Goal: Information Seeking & Learning: Learn about a topic

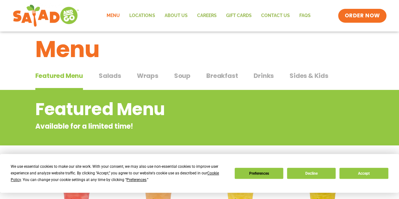
scroll to position [22, 0]
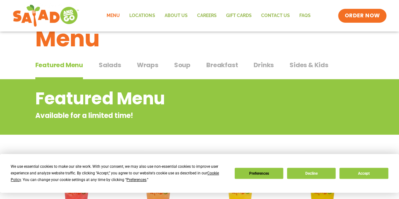
click at [107, 64] on span "Salads" at bounding box center [110, 64] width 22 height 9
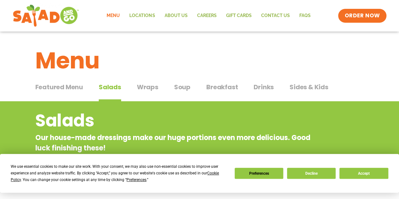
click at [143, 87] on span "Wraps" at bounding box center [147, 86] width 21 height 9
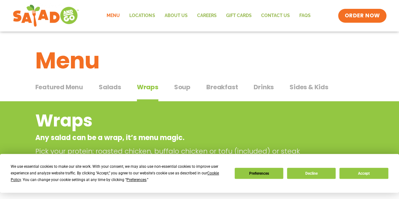
click at [183, 87] on span "Soup" at bounding box center [182, 86] width 16 height 9
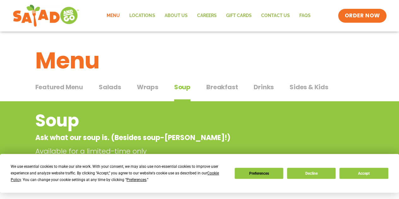
click at [106, 87] on span "Salads" at bounding box center [110, 86] width 22 height 9
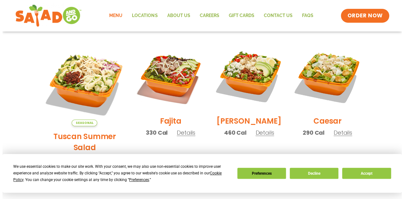
scroll to position [158, 0]
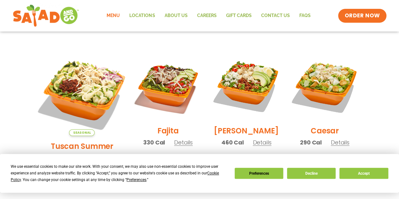
click at [90, 90] on img at bounding box center [82, 94] width 99 height 99
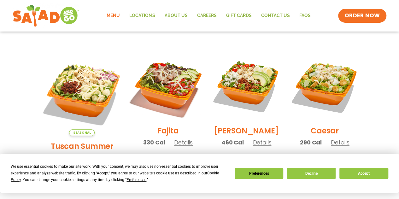
click at [163, 98] on img at bounding box center [168, 86] width 81 height 81
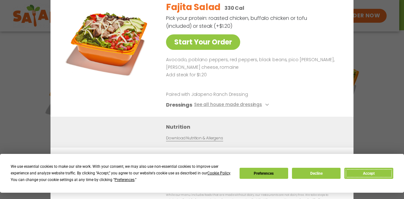
click at [364, 171] on button "Accept" at bounding box center [368, 173] width 49 height 11
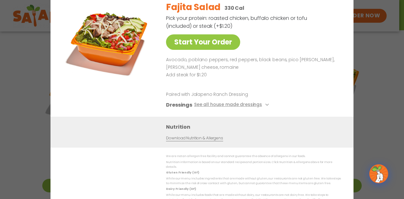
click at [335, 10] on div "Fajita Salad 330 Cal" at bounding box center [252, 7] width 172 height 13
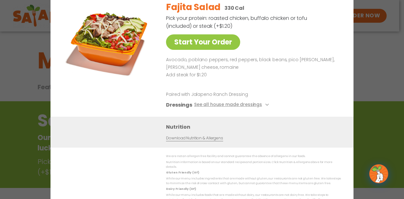
click at [34, 134] on div "Start Your Order Fajita Salad 330 Cal Pick your protein: roasted chicken, buffa…" at bounding box center [202, 99] width 404 height 199
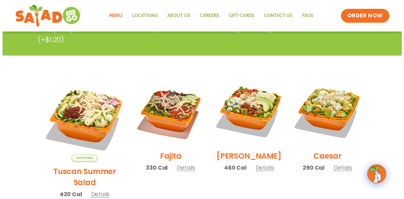
scroll to position [164, 0]
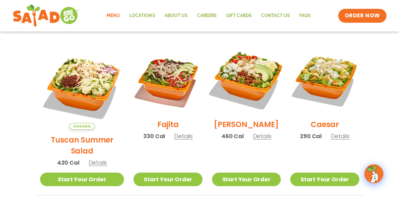
click at [256, 92] on img at bounding box center [246, 79] width 81 height 81
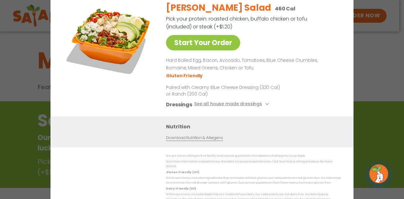
click at [9, 134] on div "Start Your Order [PERSON_NAME] Salad 460 Cal Pick your protein: roasted chicken…" at bounding box center [202, 99] width 404 height 199
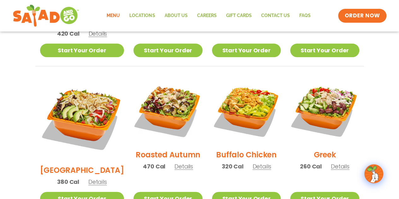
scroll to position [322, 0]
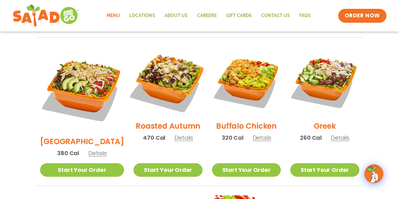
click at [161, 74] on img at bounding box center [168, 81] width 81 height 81
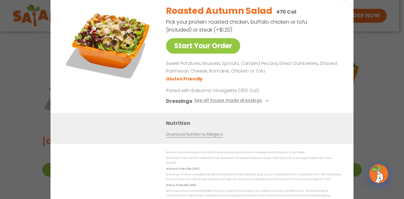
click at [27, 91] on div "Start Your Order Roasted Autumn Salad 470 Cal Pick your protein: roasted chicke…" at bounding box center [202, 99] width 404 height 199
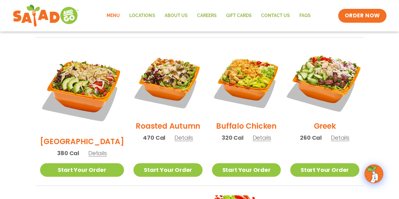
click at [332, 86] on img at bounding box center [324, 81] width 81 height 81
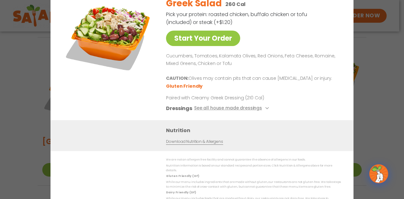
click at [38, 131] on div "Start Your Order Greek Salad 260 Cal Pick your protein: roasted chicken, buffal…" at bounding box center [202, 99] width 404 height 199
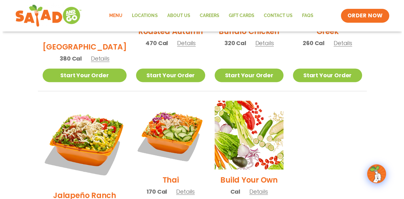
scroll to position [448, 0]
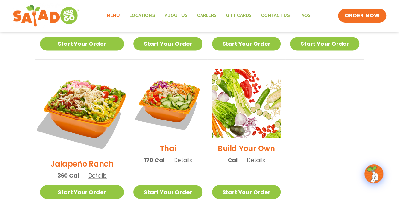
click at [81, 75] on img at bounding box center [82, 111] width 99 height 99
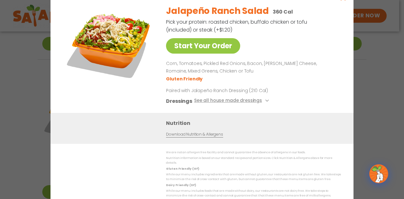
click at [37, 86] on div "Start Your Order Jalapeño Ranch Salad 360 Cal Pick your protein: roasted chicke…" at bounding box center [202, 99] width 404 height 199
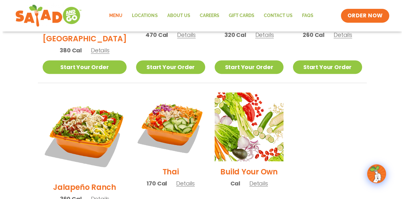
scroll to position [422, 0]
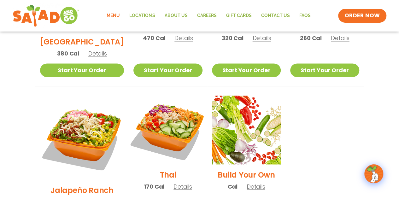
click at [166, 116] on img at bounding box center [168, 130] width 81 height 81
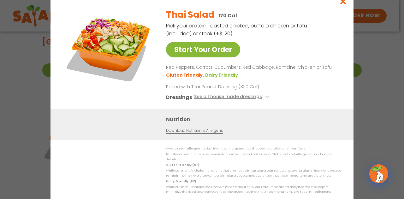
click at [205, 51] on link "Start Your Order" at bounding box center [203, 49] width 74 height 15
